Goal: Transaction & Acquisition: Purchase product/service

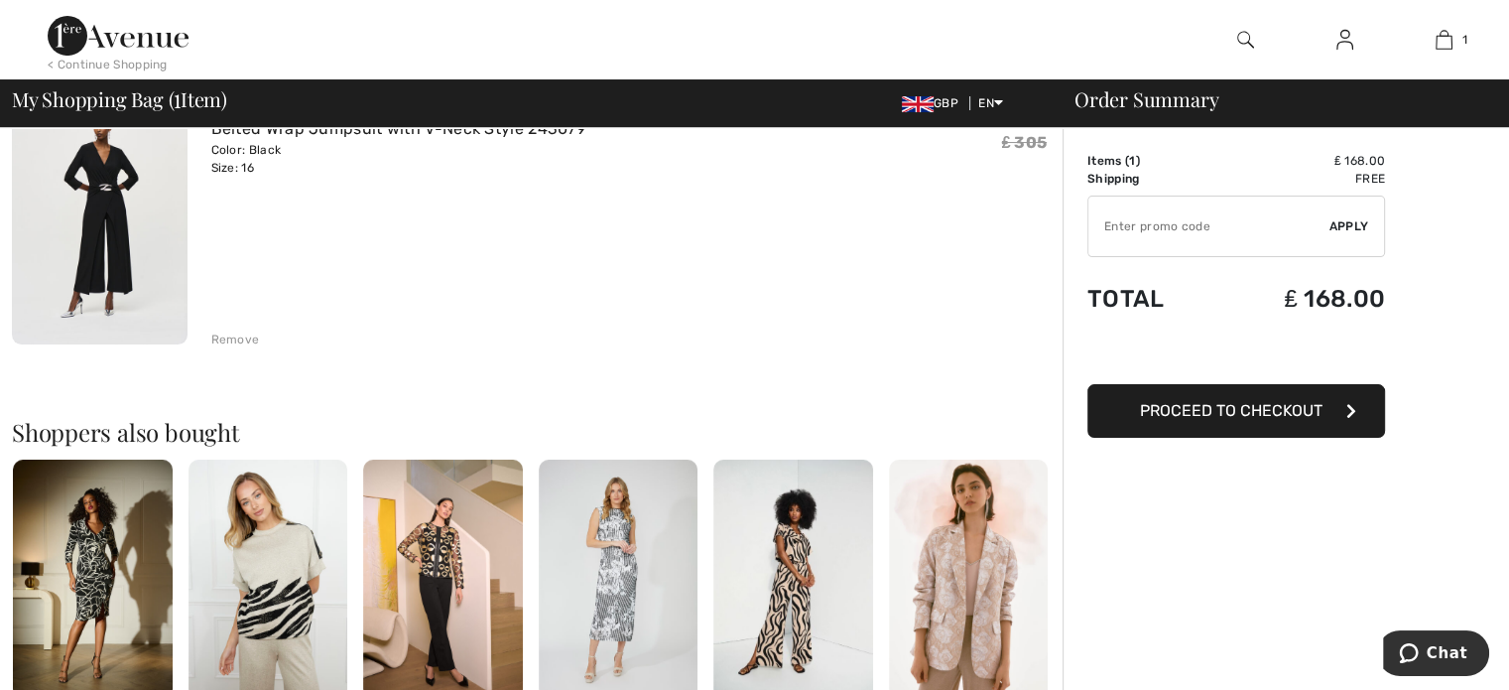
scroll to position [183, 0]
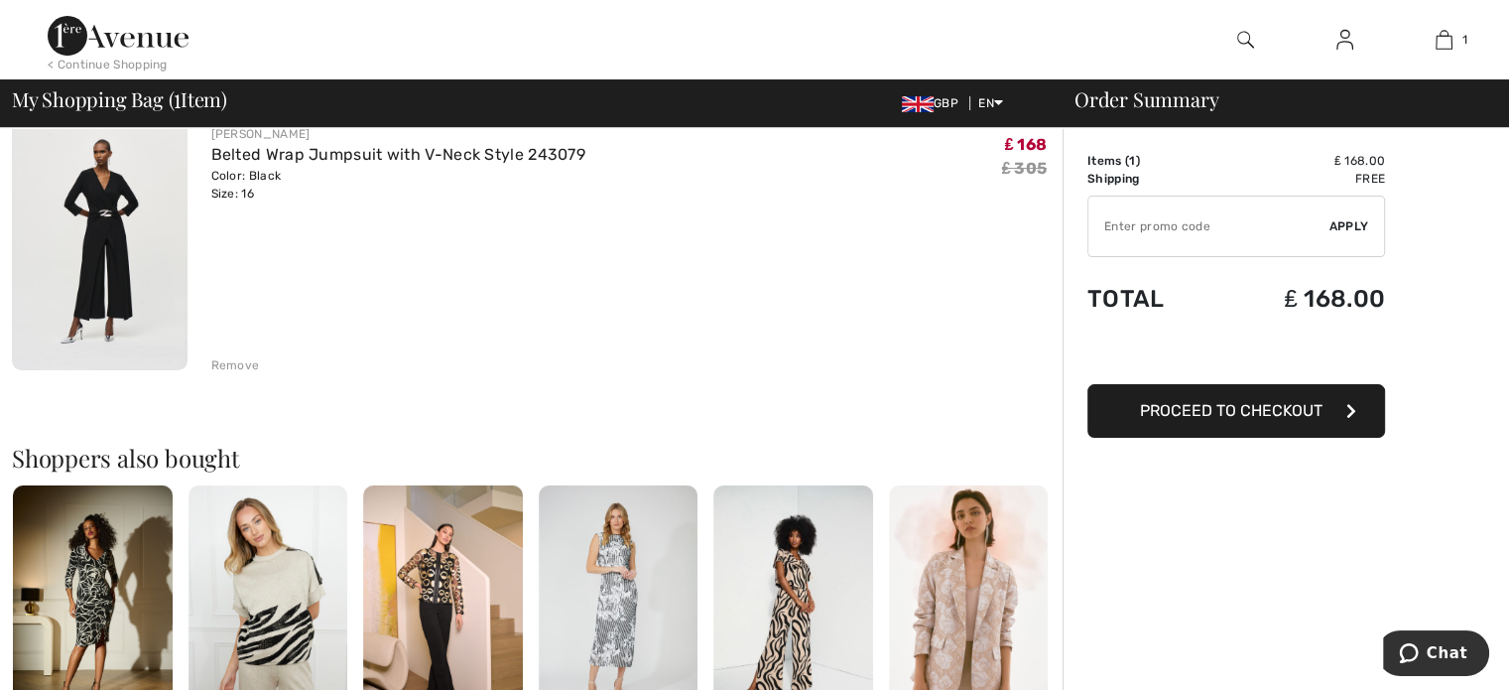
click at [139, 214] on img at bounding box center [100, 239] width 176 height 262
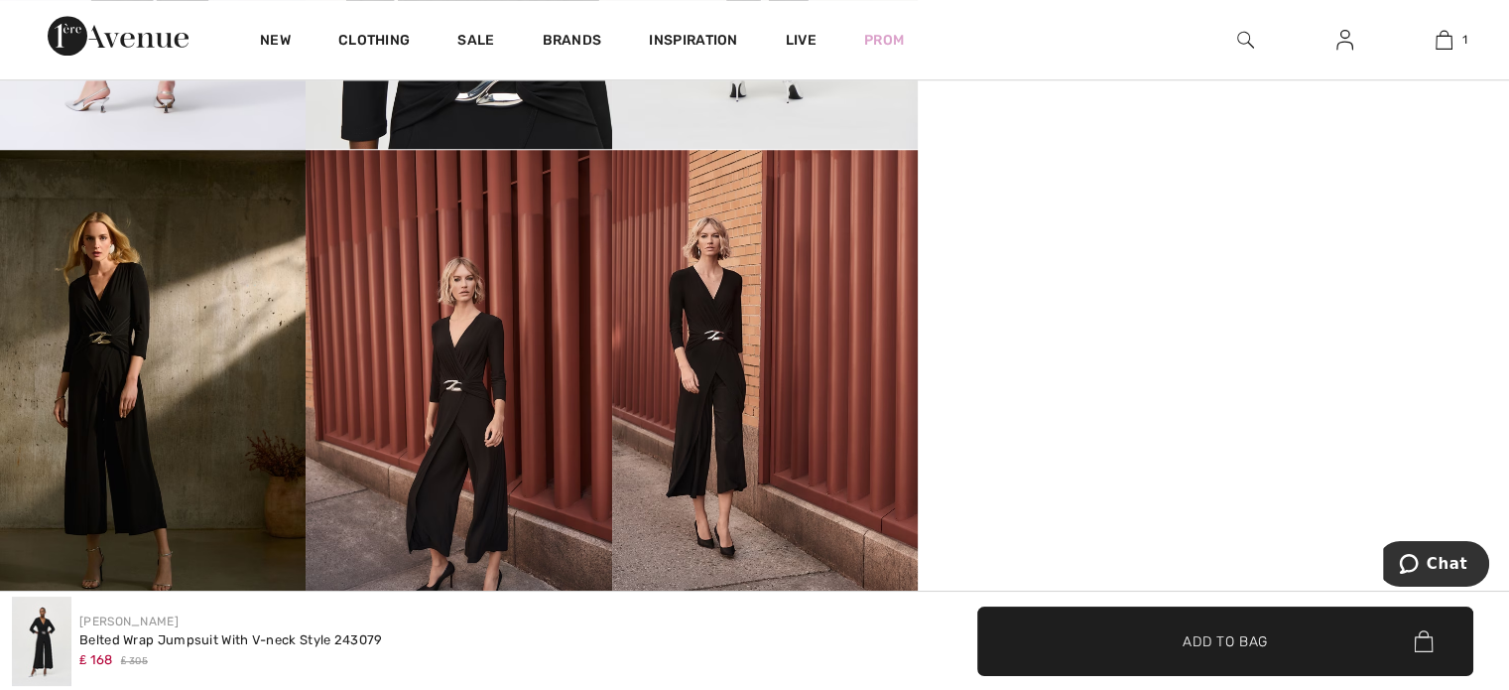
scroll to position [1721, 0]
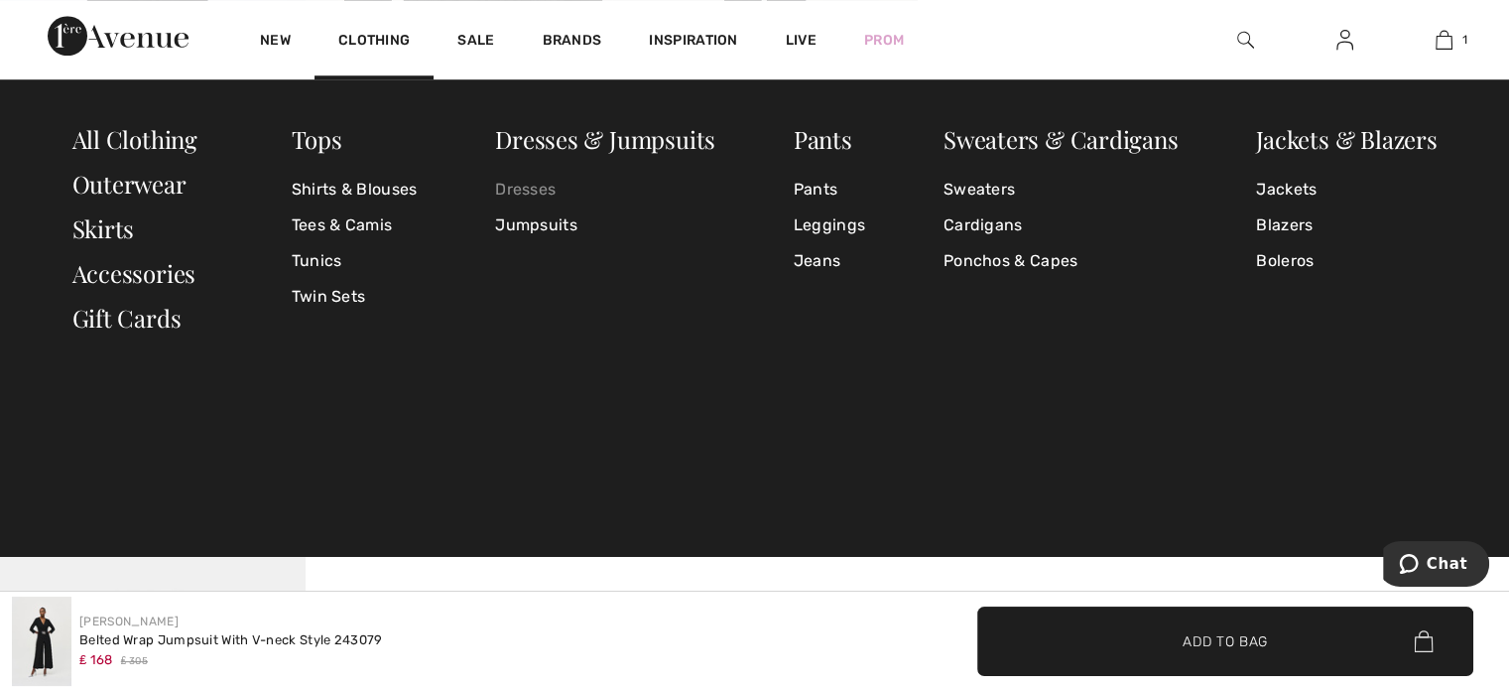
click at [538, 185] on link "Dresses" at bounding box center [605, 190] width 220 height 36
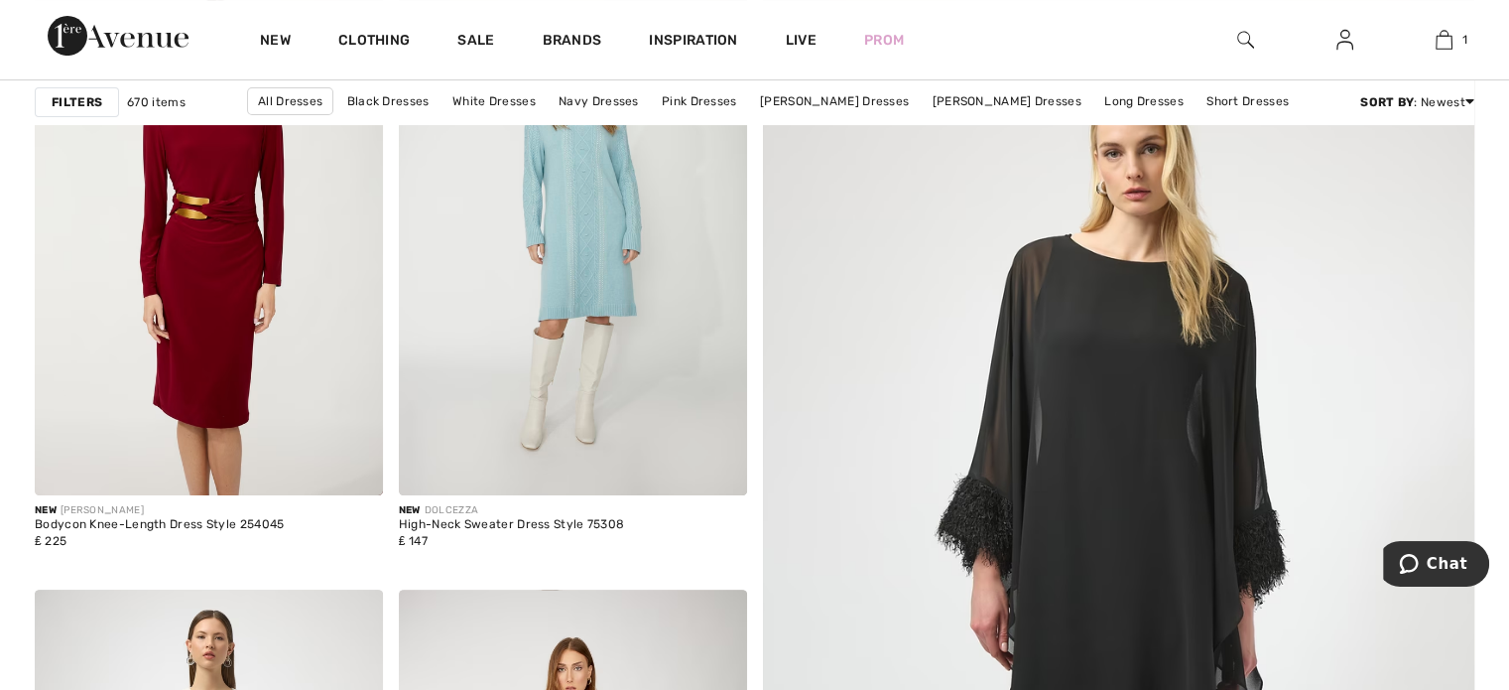
scroll to position [423, 0]
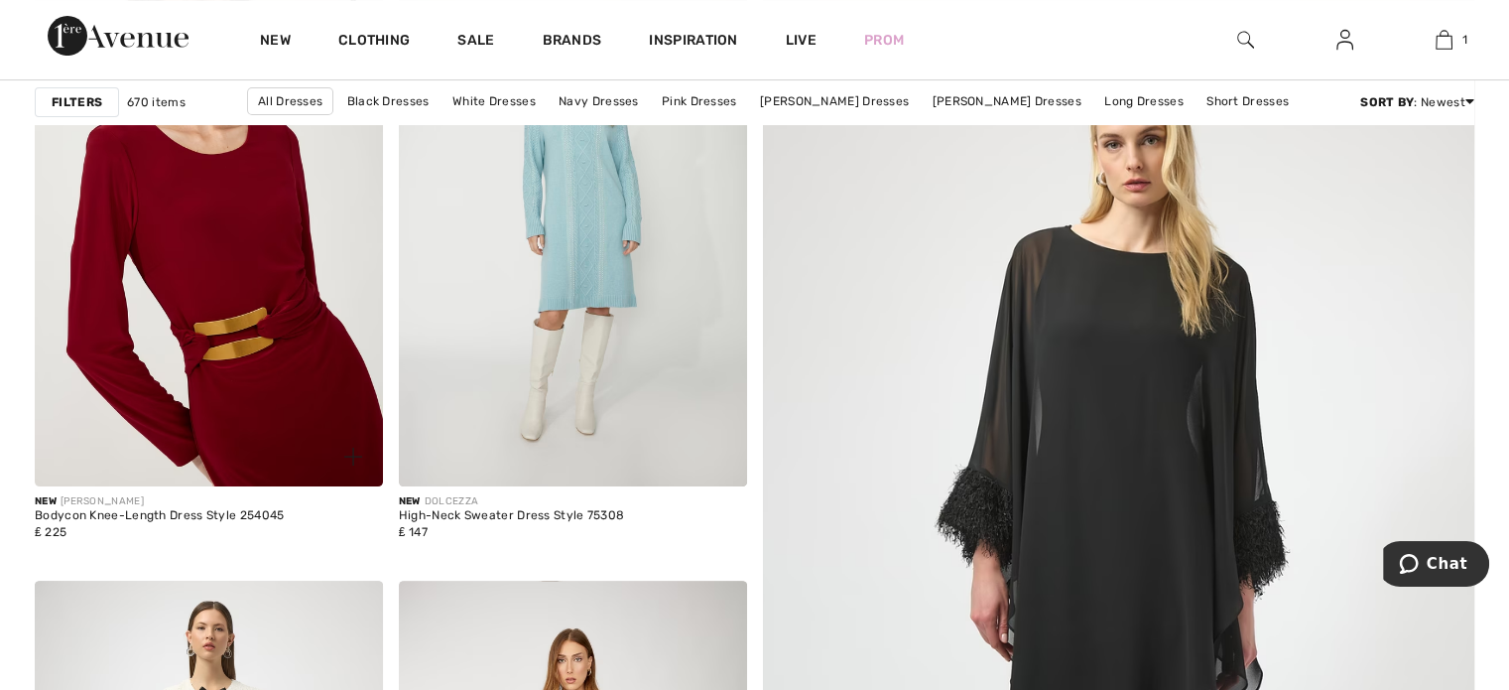
click at [255, 459] on img at bounding box center [209, 225] width 348 height 522
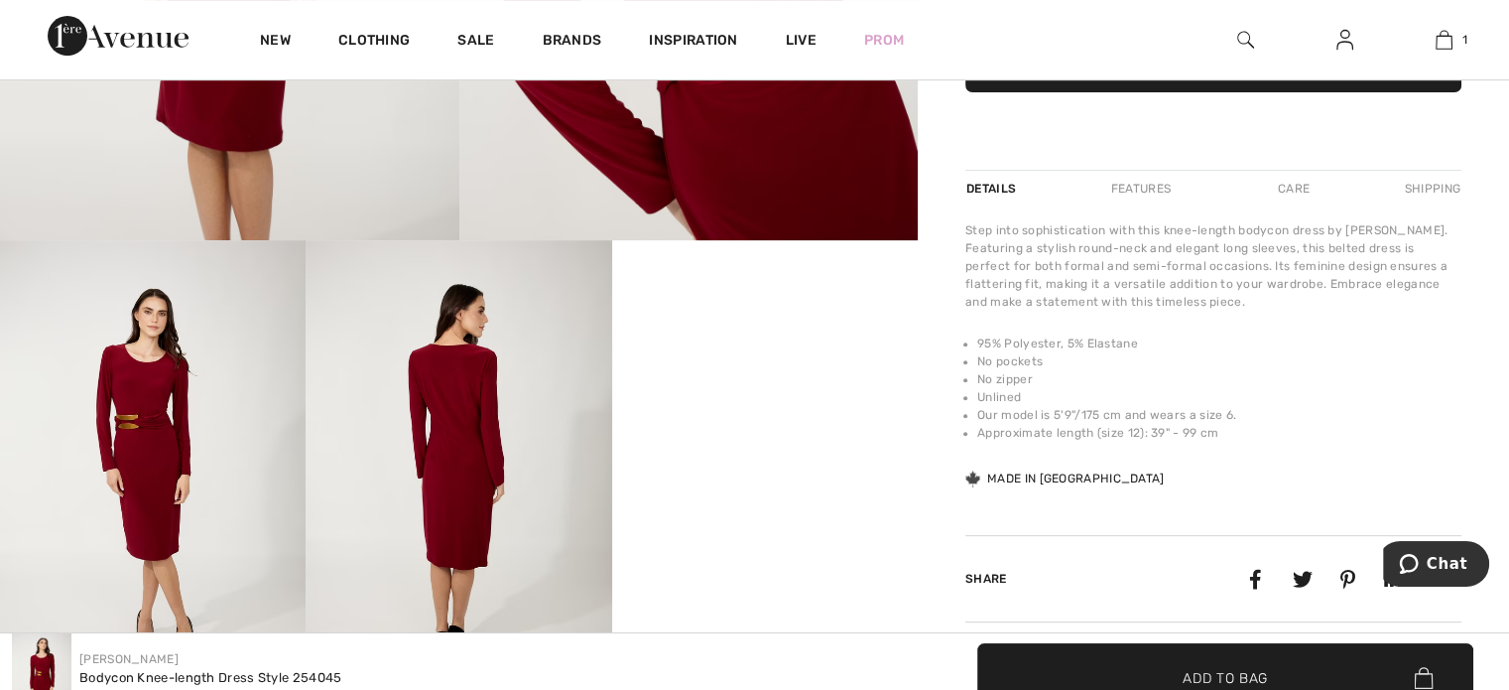
scroll to position [726, 0]
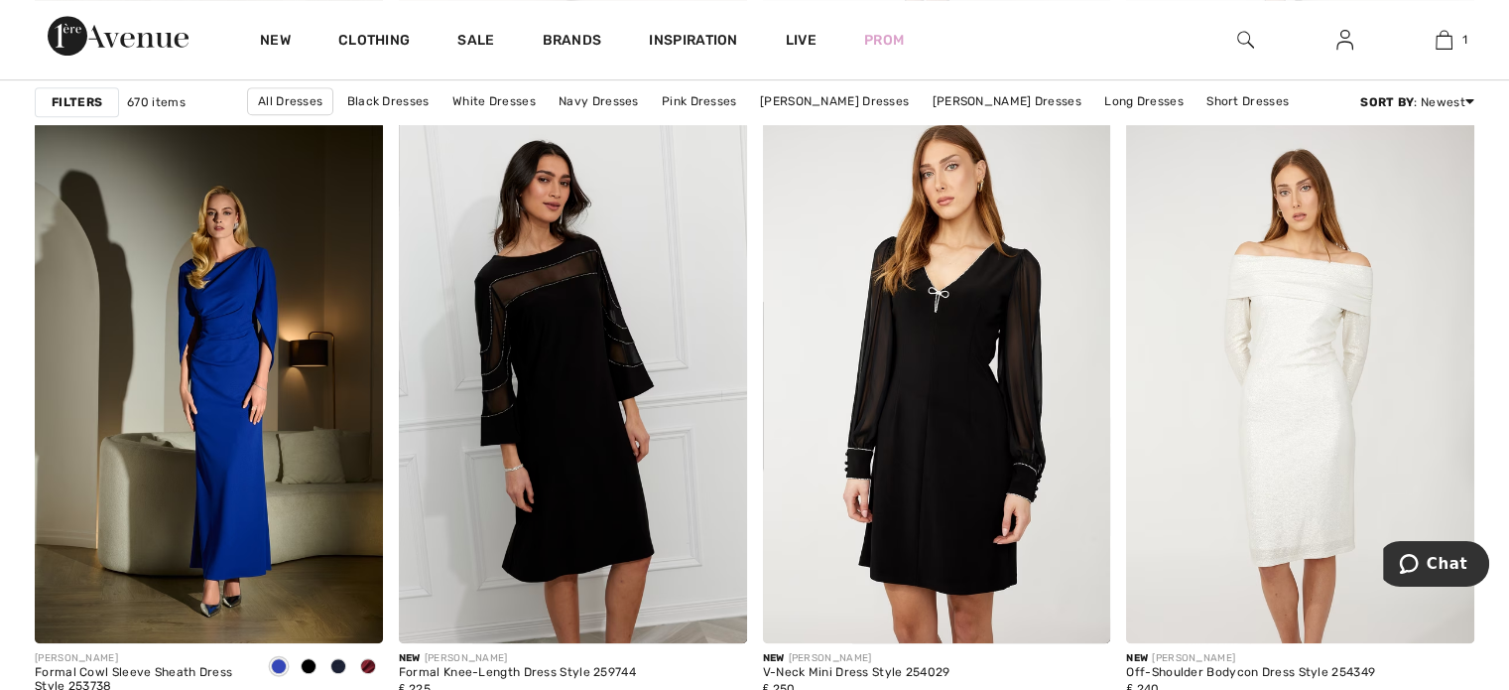
scroll to position [8527, 0]
